Goal: Task Accomplishment & Management: Complete application form

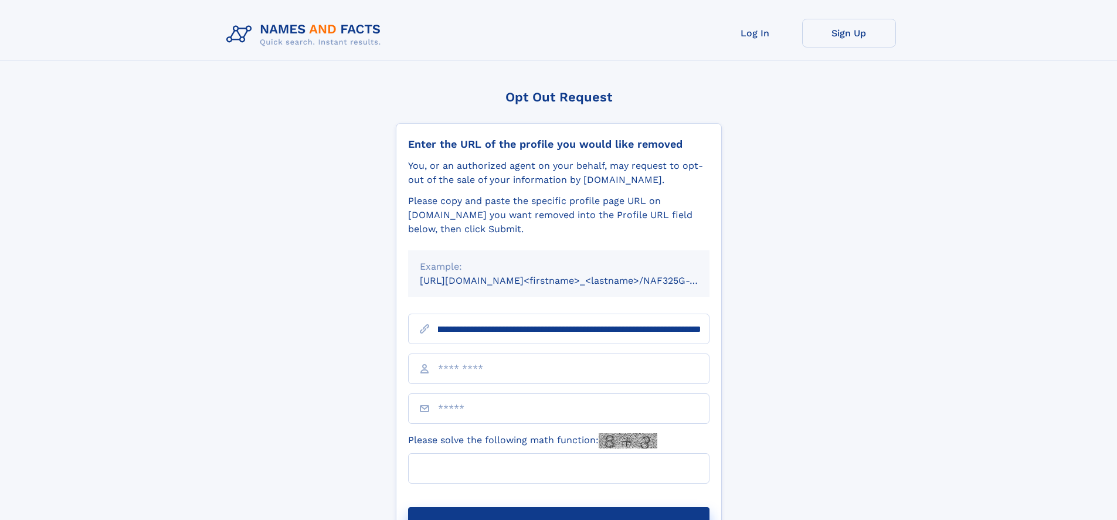
scroll to position [0, 134]
type input "**********"
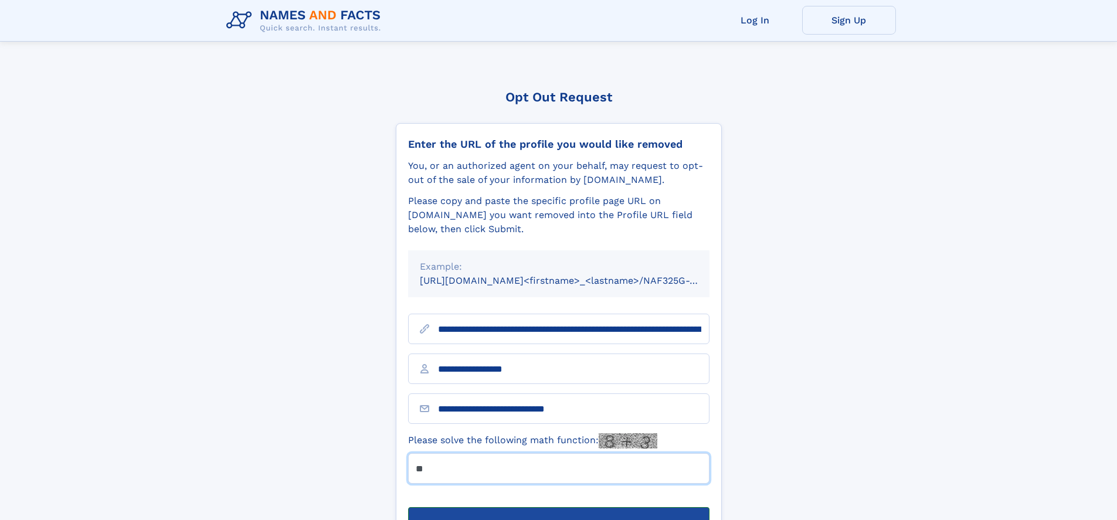
type input "**"
click at [558, 507] on button "Submit Opt Out Request" at bounding box center [558, 526] width 301 height 38
